Goal: Information Seeking & Learning: Check status

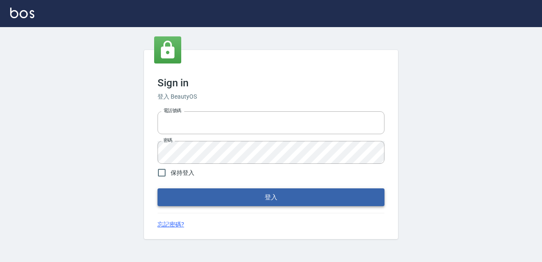
type input "devdev"
click at [257, 192] on button "登入" at bounding box center [271, 198] width 227 height 18
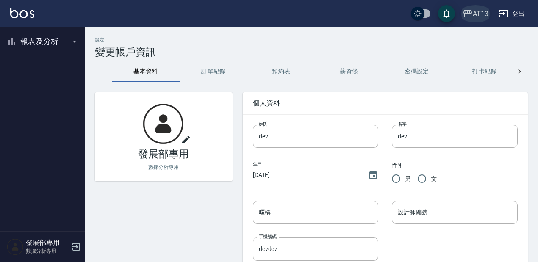
click at [472, 15] on icon "button" at bounding box center [468, 13] width 10 height 10
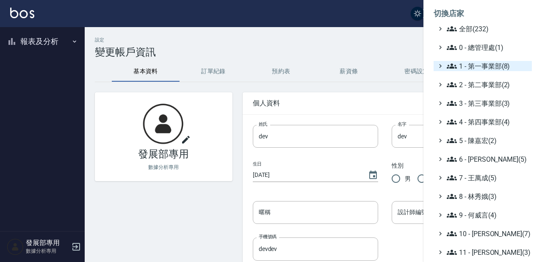
click at [440, 65] on icon at bounding box center [440, 66] width 3 height 4
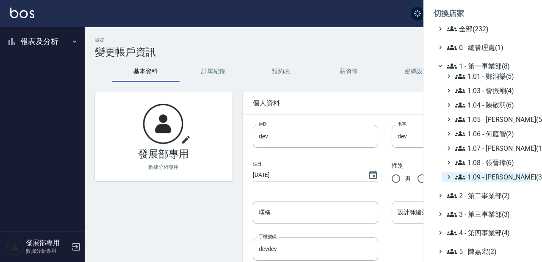
click at [499, 178] on span "1.09 - 劉純億(3)" at bounding box center [491, 177] width 73 height 10
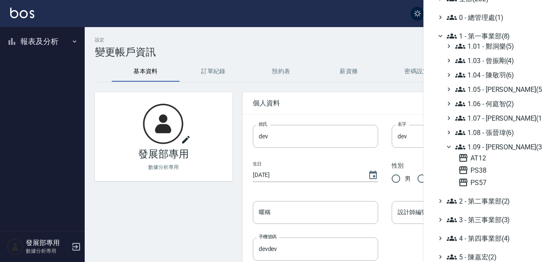
scroll to position [33, 0]
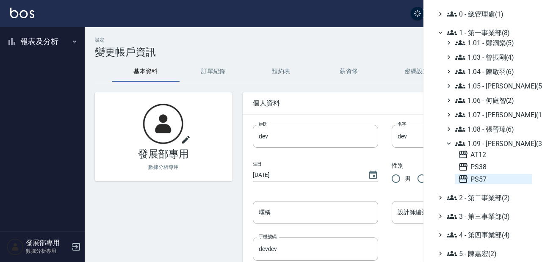
click at [490, 180] on span "PS57" at bounding box center [493, 179] width 70 height 10
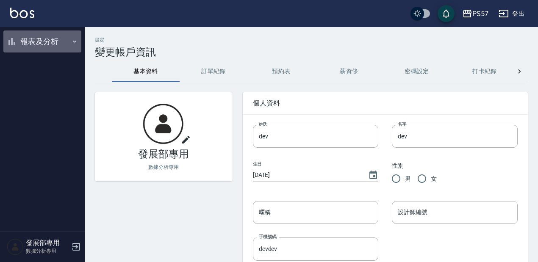
click at [65, 42] on button "報表及分析" at bounding box center [42, 42] width 78 height 22
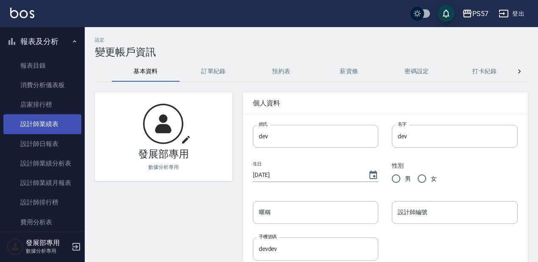
click at [61, 127] on link "設計師業績表" at bounding box center [42, 123] width 78 height 19
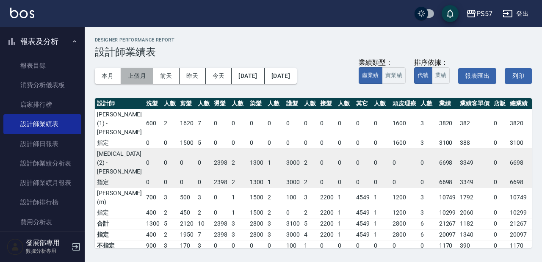
click at [135, 72] on button "上個月" at bounding box center [137, 76] width 32 height 16
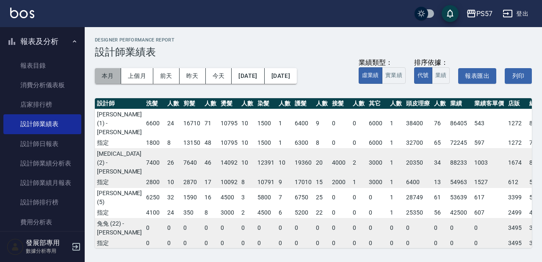
click at [107, 75] on button "本月" at bounding box center [108, 76] width 26 height 16
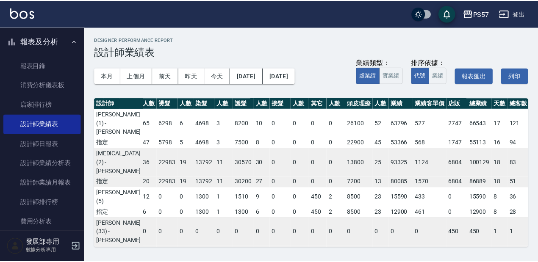
scroll to position [0, 64]
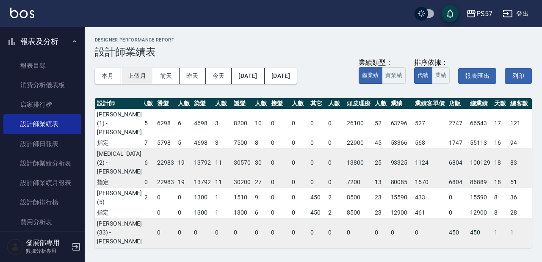
click at [148, 77] on button "上個月" at bounding box center [137, 76] width 32 height 16
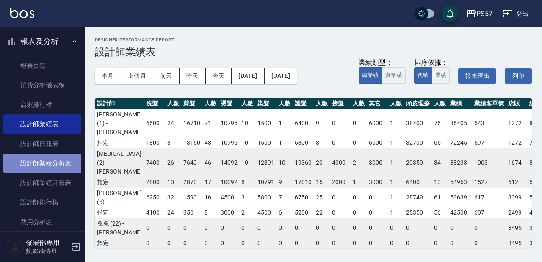
click at [48, 165] on link "設計師業績分析表" at bounding box center [42, 163] width 78 height 19
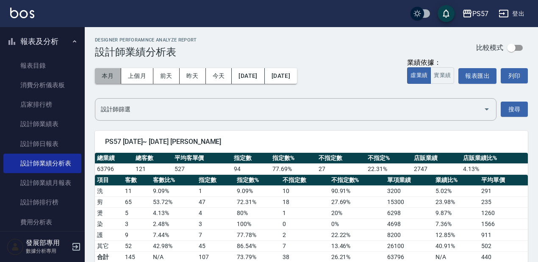
click at [115, 74] on button "本月" at bounding box center [108, 76] width 26 height 16
click at [103, 78] on button "本月" at bounding box center [108, 76] width 26 height 16
click at [140, 81] on button "上個月" at bounding box center [137, 76] width 32 height 16
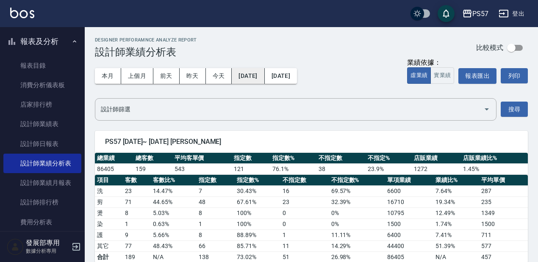
click at [248, 74] on button "2025/07/01" at bounding box center [248, 76] width 33 height 16
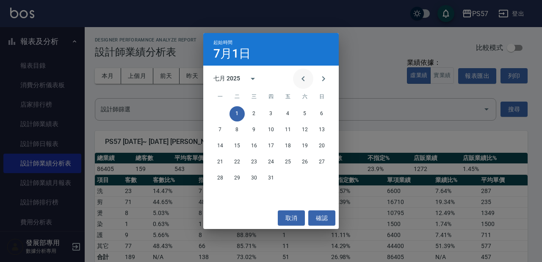
click at [307, 81] on icon "Previous month" at bounding box center [303, 79] width 10 height 10
click at [321, 114] on button "1" at bounding box center [321, 113] width 15 height 15
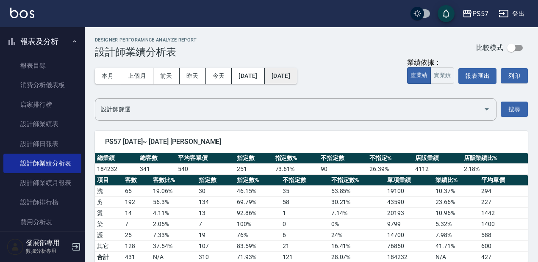
click at [297, 80] on button "2025/07/31" at bounding box center [281, 76] width 32 height 16
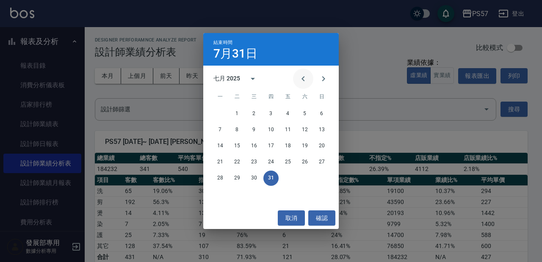
click at [304, 83] on icon "Previous month" at bounding box center [303, 79] width 10 height 10
click at [214, 193] on button "30" at bounding box center [220, 194] width 15 height 15
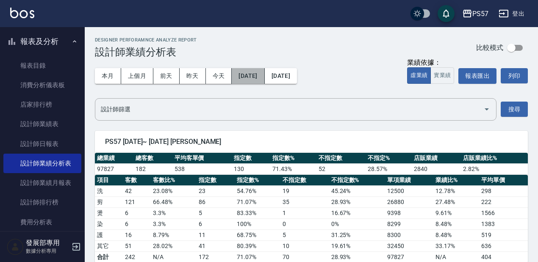
click at [263, 82] on button "2025/06/01" at bounding box center [248, 76] width 33 height 16
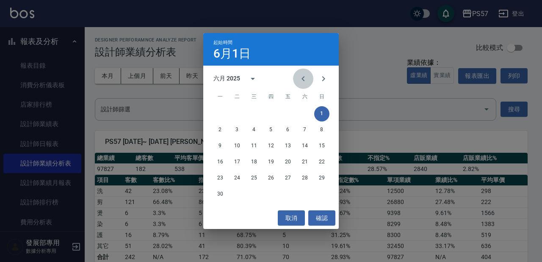
click at [303, 81] on icon "Previous month" at bounding box center [303, 79] width 10 height 10
click at [268, 112] on button "1" at bounding box center [271, 113] width 15 height 15
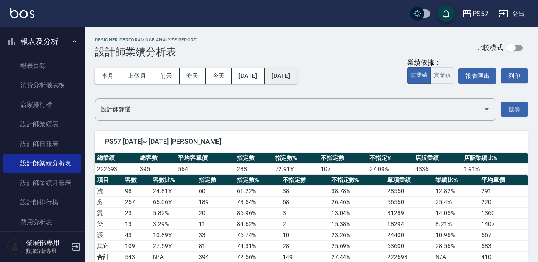
click at [297, 79] on button "2025/06/30" at bounding box center [281, 76] width 32 height 16
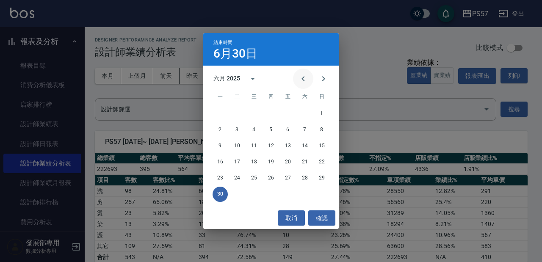
click at [300, 84] on button "Previous month" at bounding box center [303, 79] width 20 height 20
click at [300, 177] on button "31" at bounding box center [304, 178] width 15 height 15
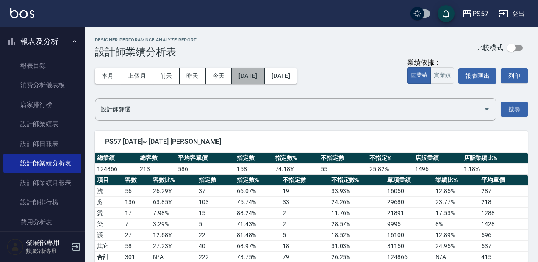
click at [264, 79] on button "2025/05/01" at bounding box center [248, 76] width 33 height 16
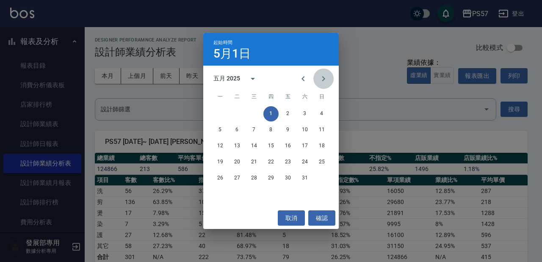
click at [322, 80] on icon "Next month" at bounding box center [324, 79] width 10 height 10
click at [239, 113] on button "1" at bounding box center [237, 113] width 15 height 15
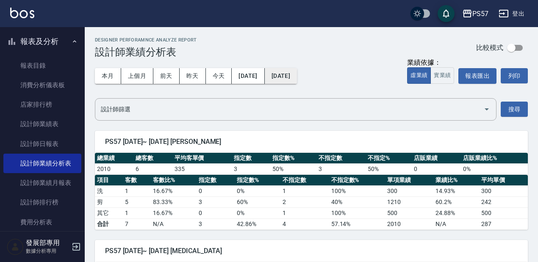
click at [297, 80] on button "2025/07/01" at bounding box center [281, 76] width 32 height 16
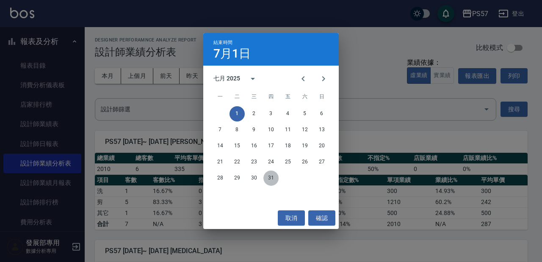
click at [268, 184] on button "31" at bounding box center [271, 178] width 15 height 15
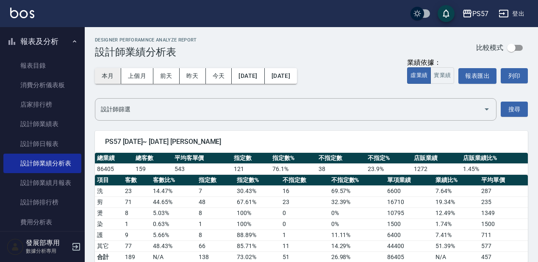
click at [111, 79] on button "本月" at bounding box center [108, 76] width 26 height 16
